Goal: Task Accomplishment & Management: Complete application form

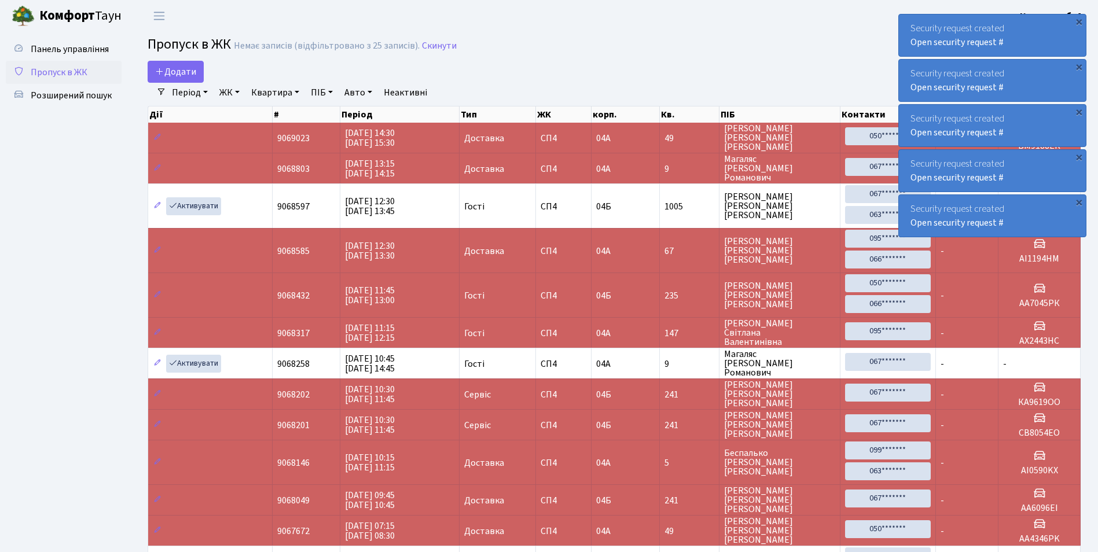
select select "25"
click at [166, 68] on span "Додати" at bounding box center [175, 71] width 41 height 13
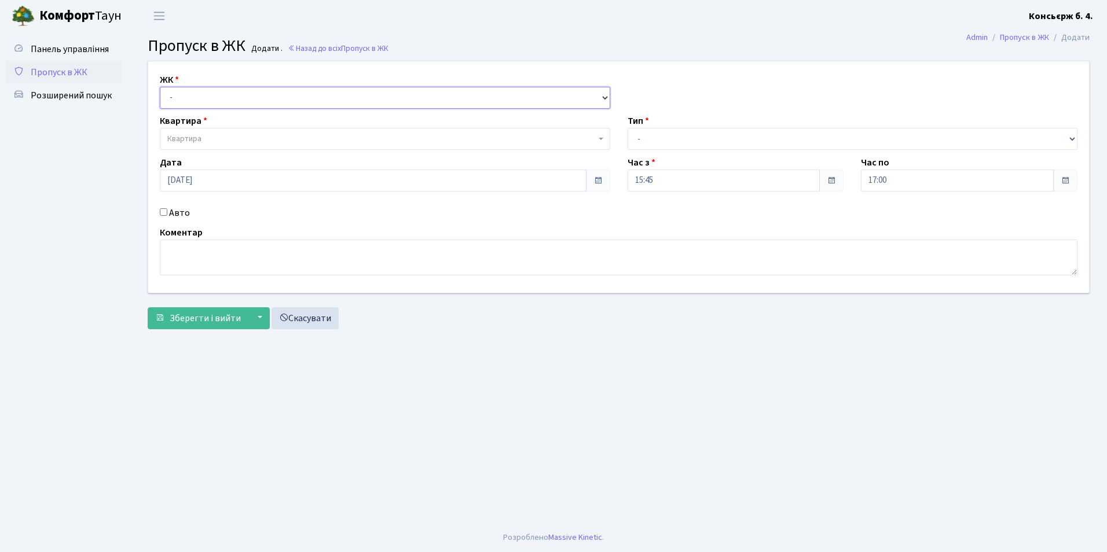
click at [179, 93] on select "- СП4, Столичне шосе, 5" at bounding box center [385, 98] width 450 height 22
select select "325"
click at [160, 87] on select "- СП4, Столичне шосе, 5" at bounding box center [385, 98] width 450 height 22
select select
click at [195, 139] on span "Квартира" at bounding box center [184, 139] width 34 height 12
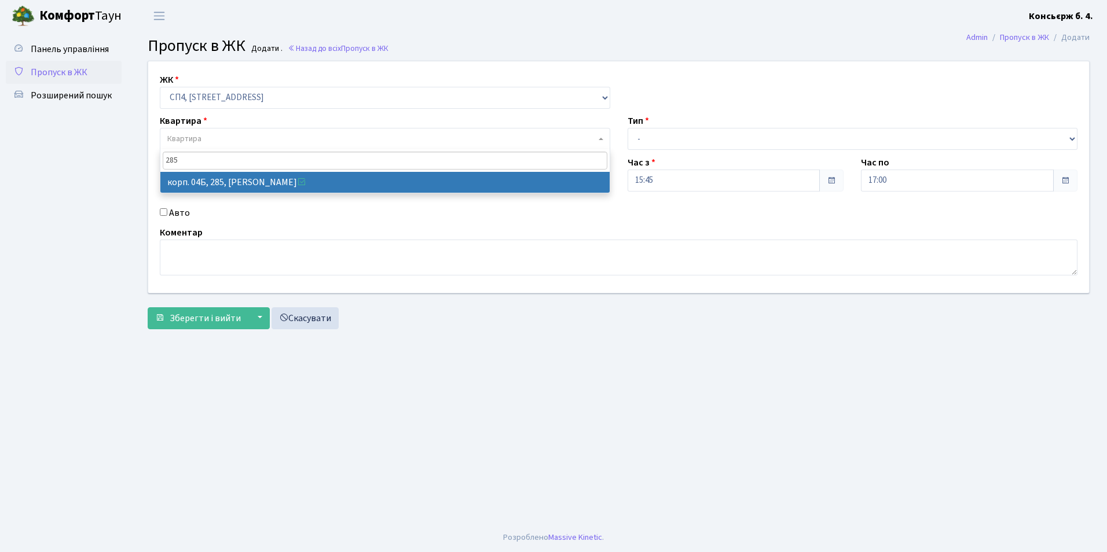
type input "285"
select select "21313"
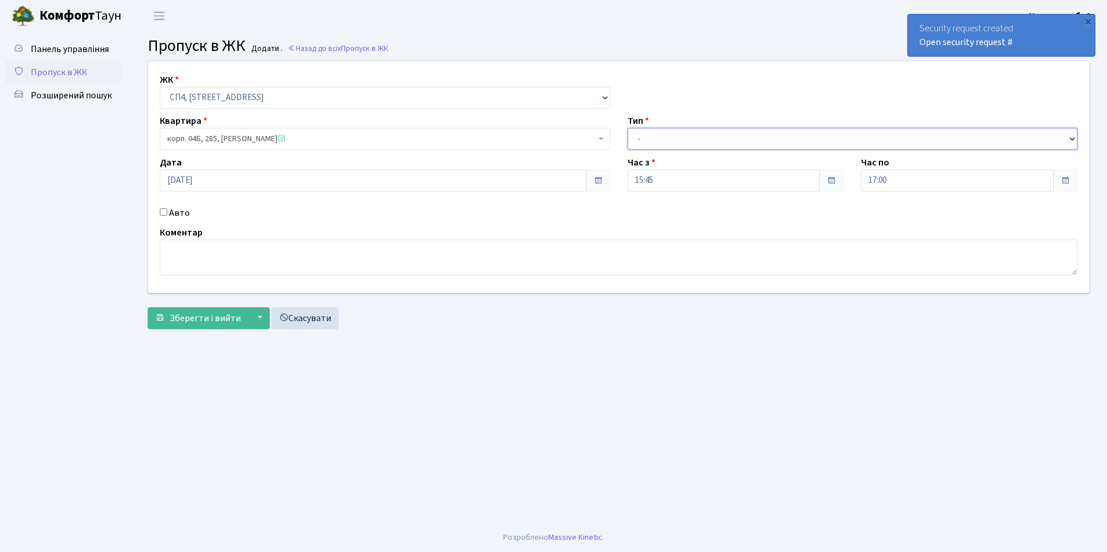
click at [639, 140] on select "- Доставка Таксі Гості Сервіс" at bounding box center [853, 139] width 450 height 22
select select "1"
click at [628, 128] on select "- Доставка Таксі Гості Сервіс" at bounding box center [853, 139] width 450 height 22
click at [163, 213] on input "Авто" at bounding box center [164, 212] width 8 height 8
checkbox input "true"
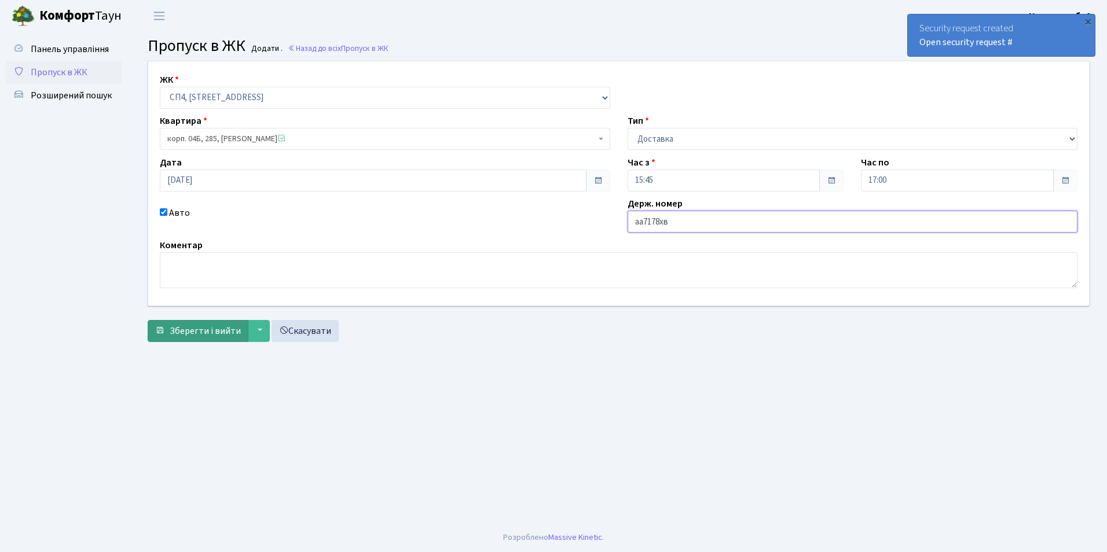
type input "аа7178хв"
click at [218, 335] on span "Зберегти і вийти" at bounding box center [205, 331] width 71 height 13
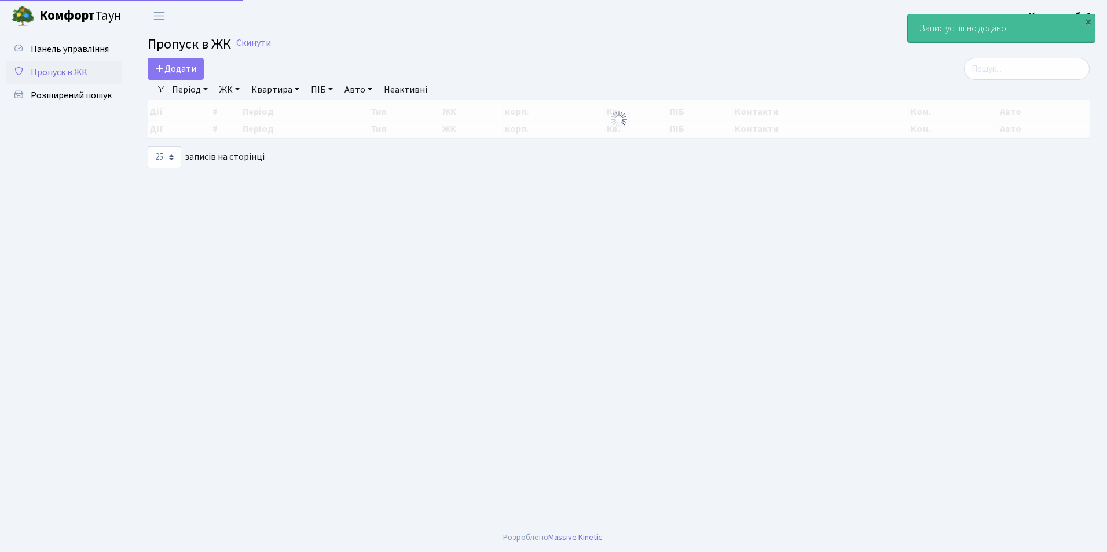
select select "25"
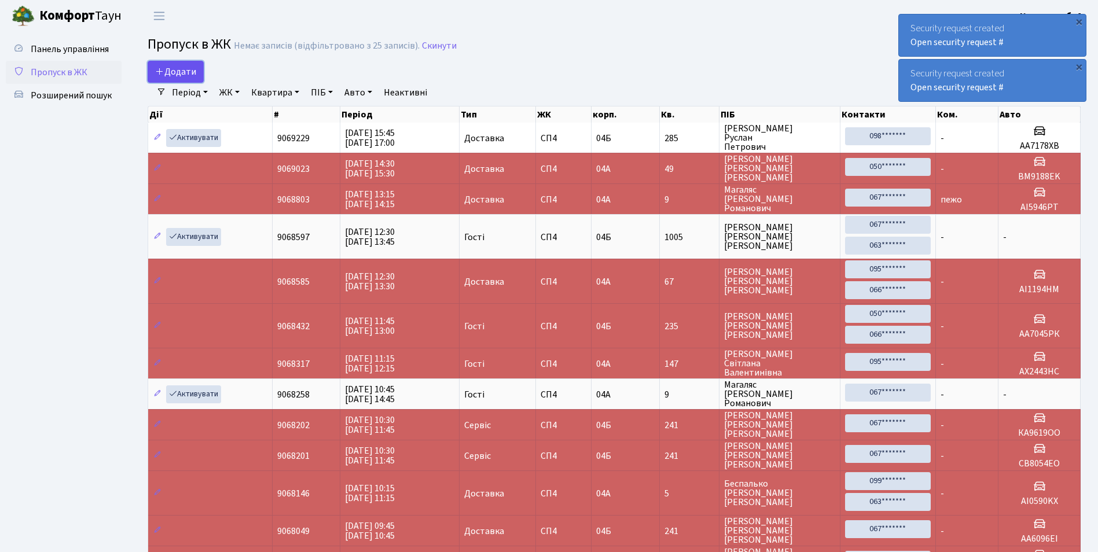
click at [167, 70] on span "Додати" at bounding box center [175, 71] width 41 height 13
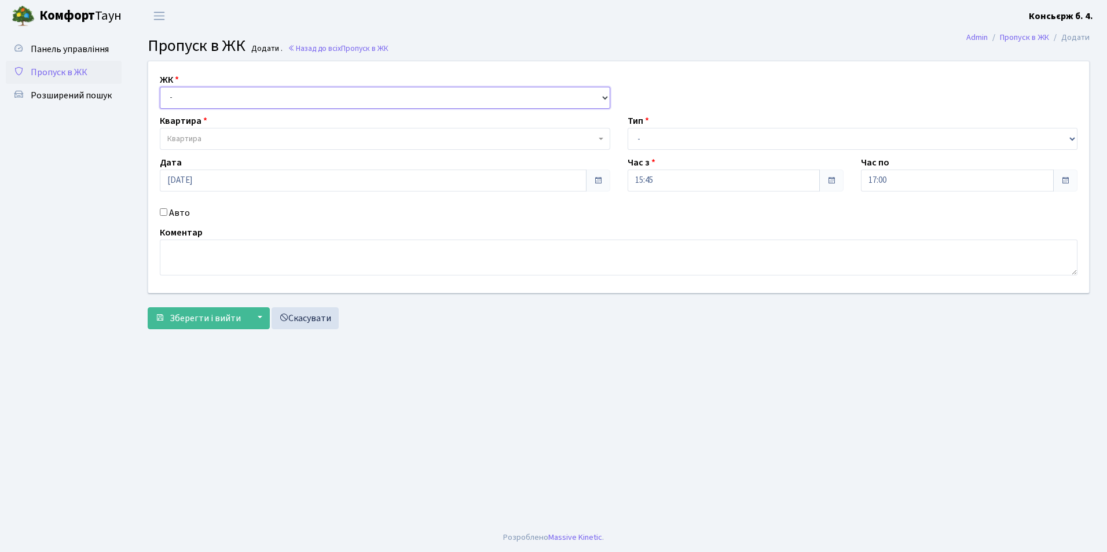
click at [175, 93] on select "- СП4, Столичне шосе, 5" at bounding box center [385, 98] width 450 height 22
select select "325"
click at [160, 87] on select "- СП4, Столичне шосе, 5" at bounding box center [385, 98] width 450 height 22
select select
click at [191, 137] on span "Квартира" at bounding box center [184, 139] width 34 height 12
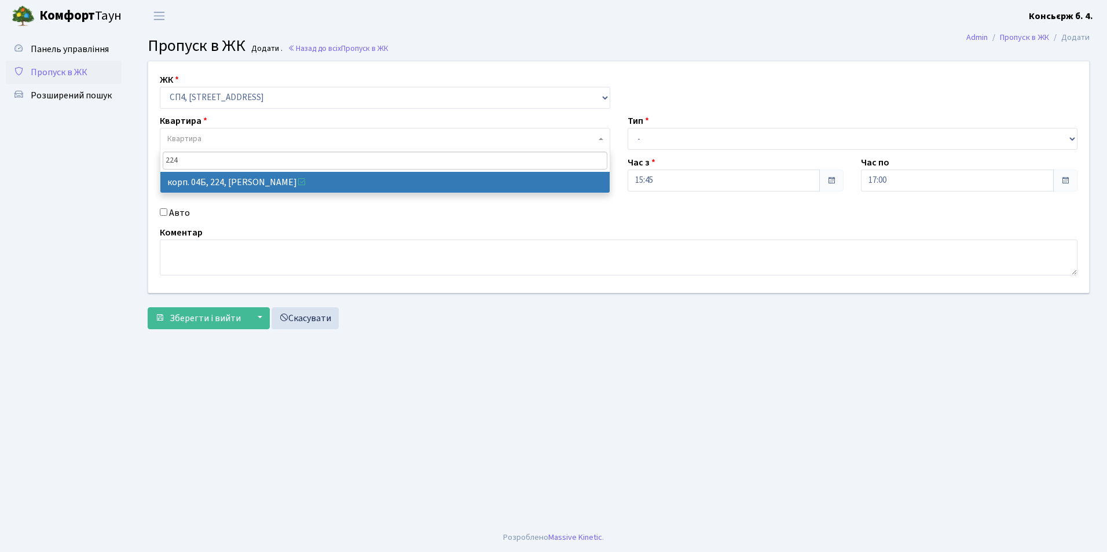
type input "224"
select select "21252"
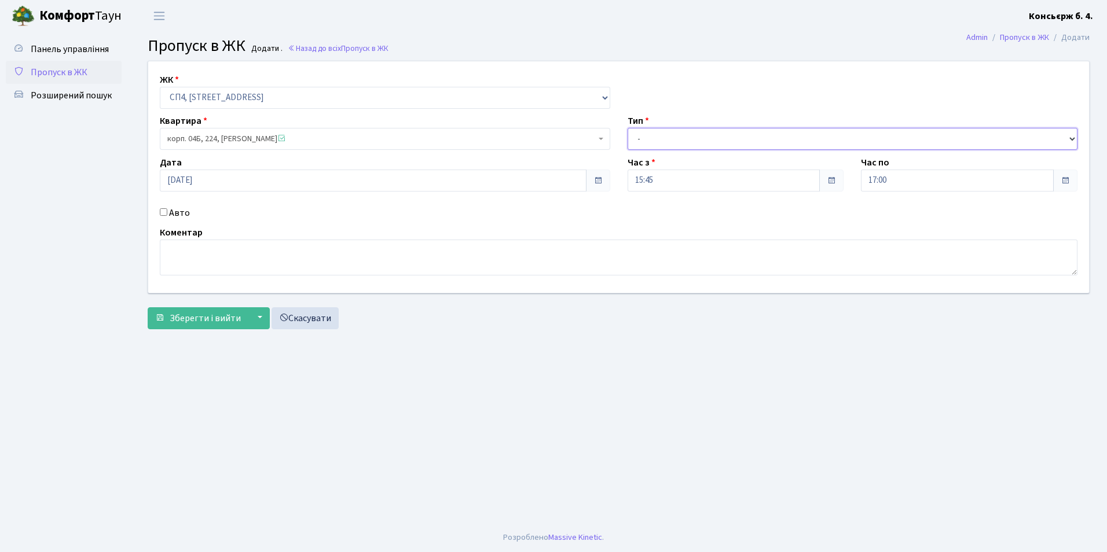
click at [687, 140] on select "- Доставка Таксі Гості Сервіс" at bounding box center [853, 139] width 450 height 22
select select "18"
click at [628, 128] on select "- Доставка Таксі Гості Сервіс" at bounding box center [853, 139] width 450 height 22
click at [163, 211] on input "Авто" at bounding box center [164, 212] width 8 height 8
checkbox input "true"
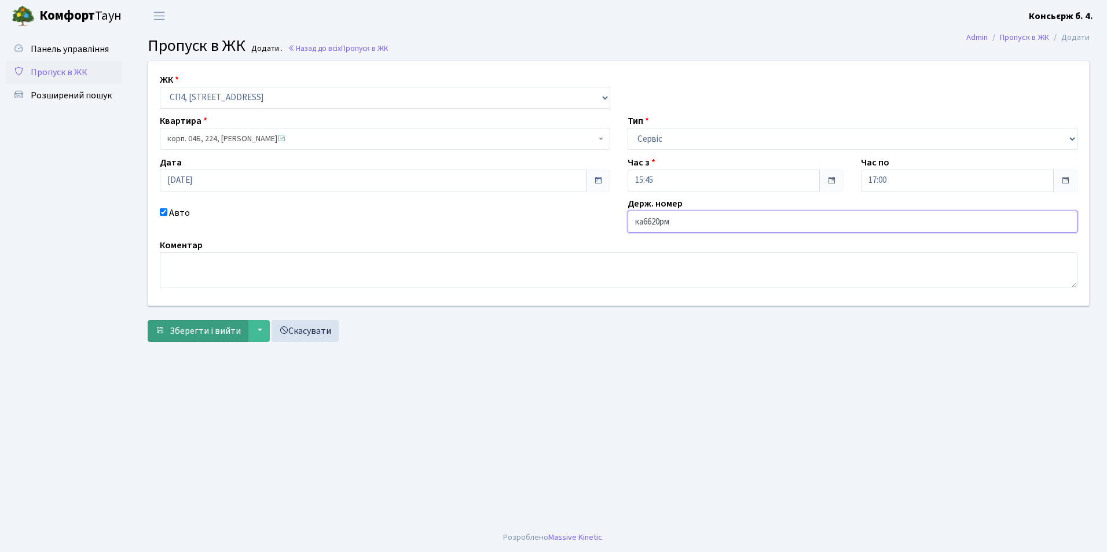
type input "ка6620рм"
click at [219, 332] on span "Зберегти і вийти" at bounding box center [205, 331] width 71 height 13
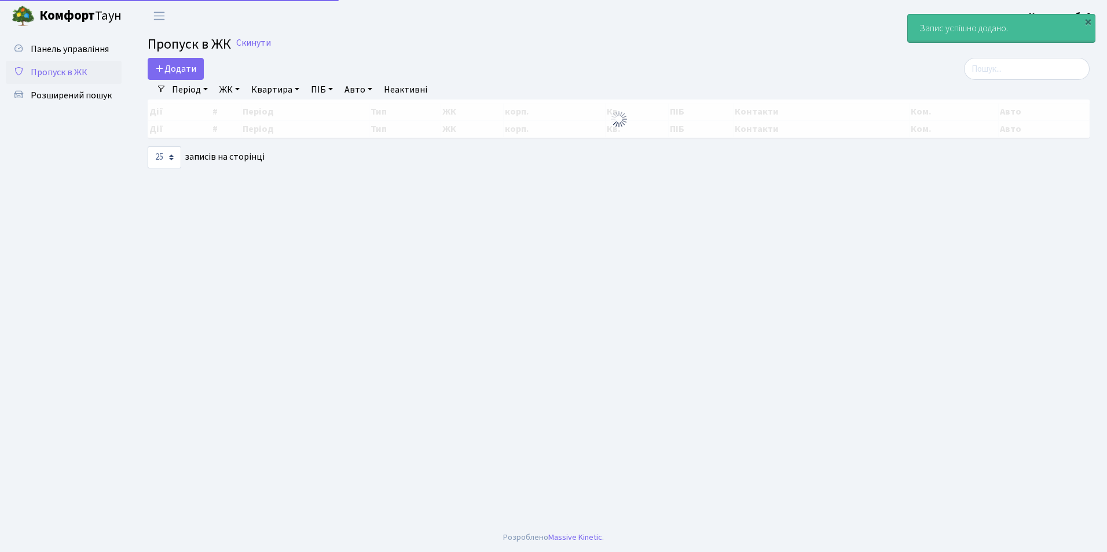
select select "25"
